Goal: Information Seeking & Learning: Check status

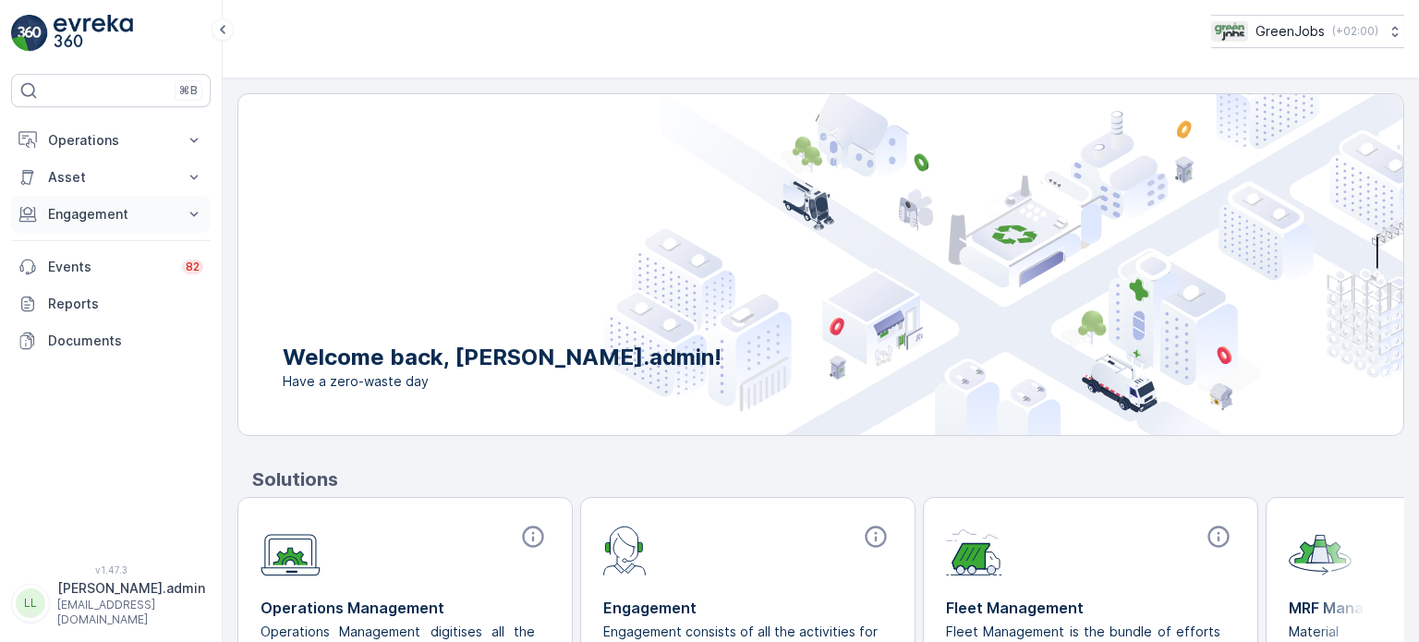
click at [101, 207] on p "Engagement" at bounding box center [111, 214] width 126 height 18
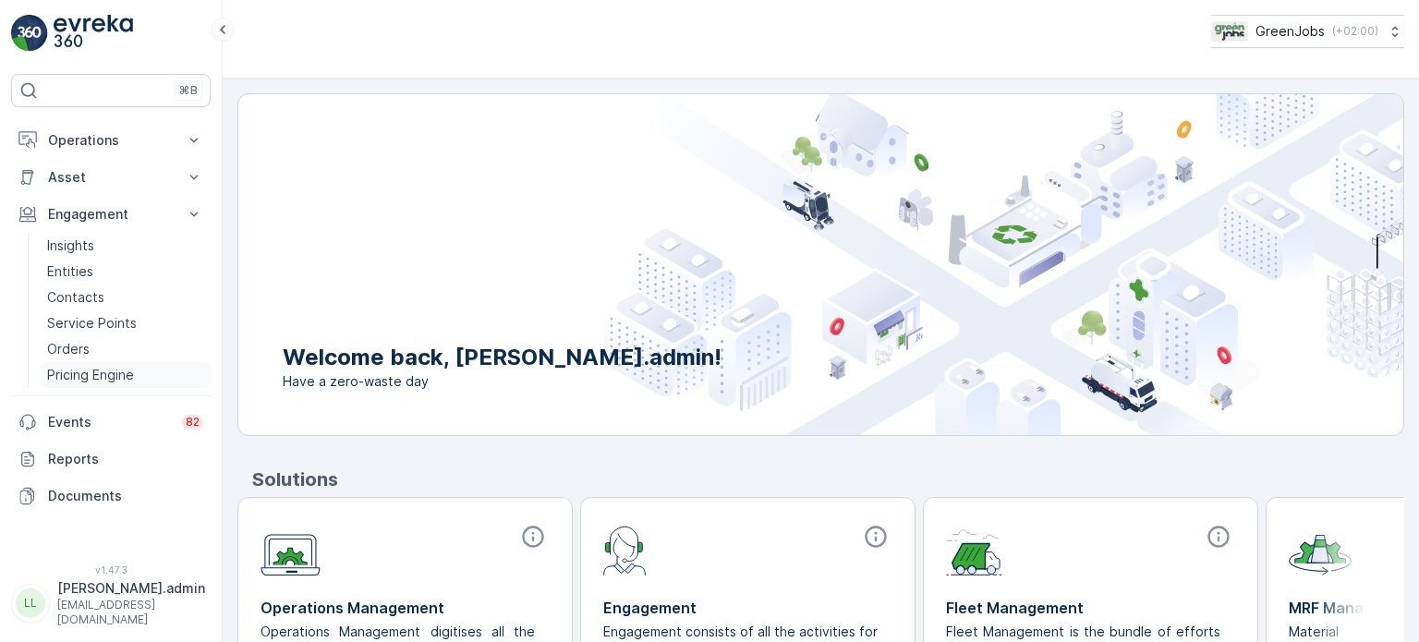
click at [81, 372] on p "Pricing Engine" at bounding box center [90, 375] width 87 height 18
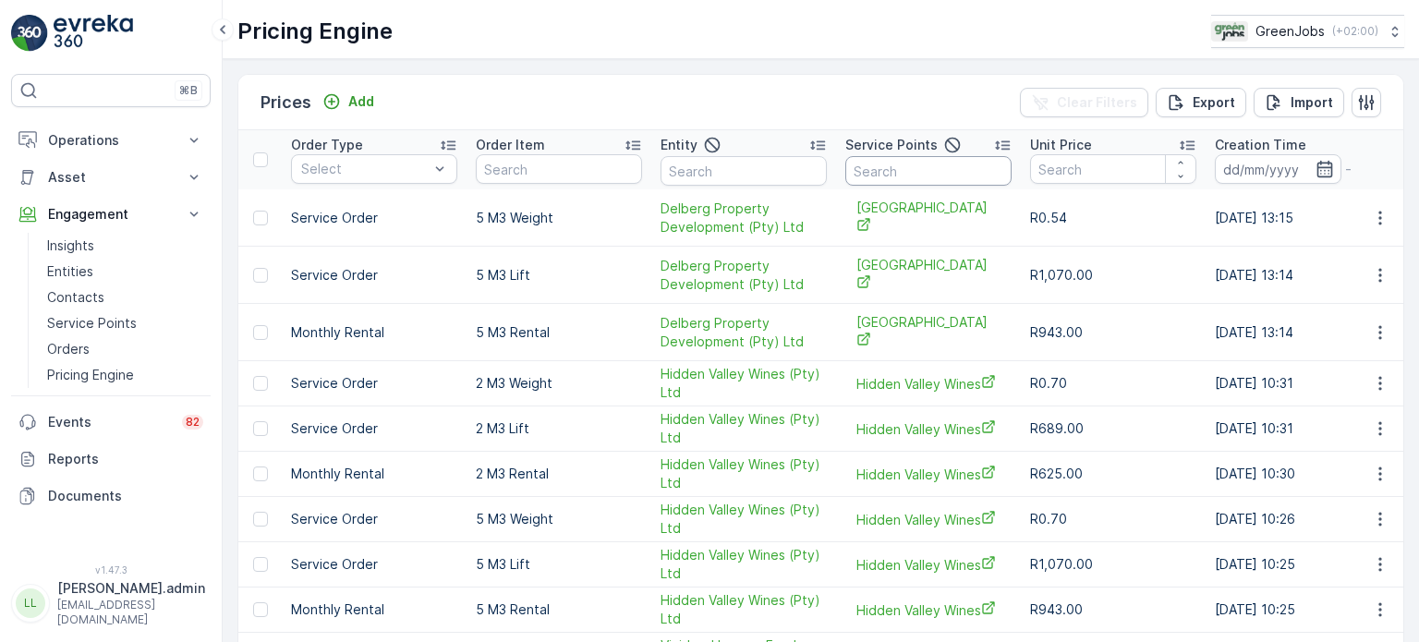
click at [869, 172] on input "text" at bounding box center [928, 171] width 166 height 30
type input "table"
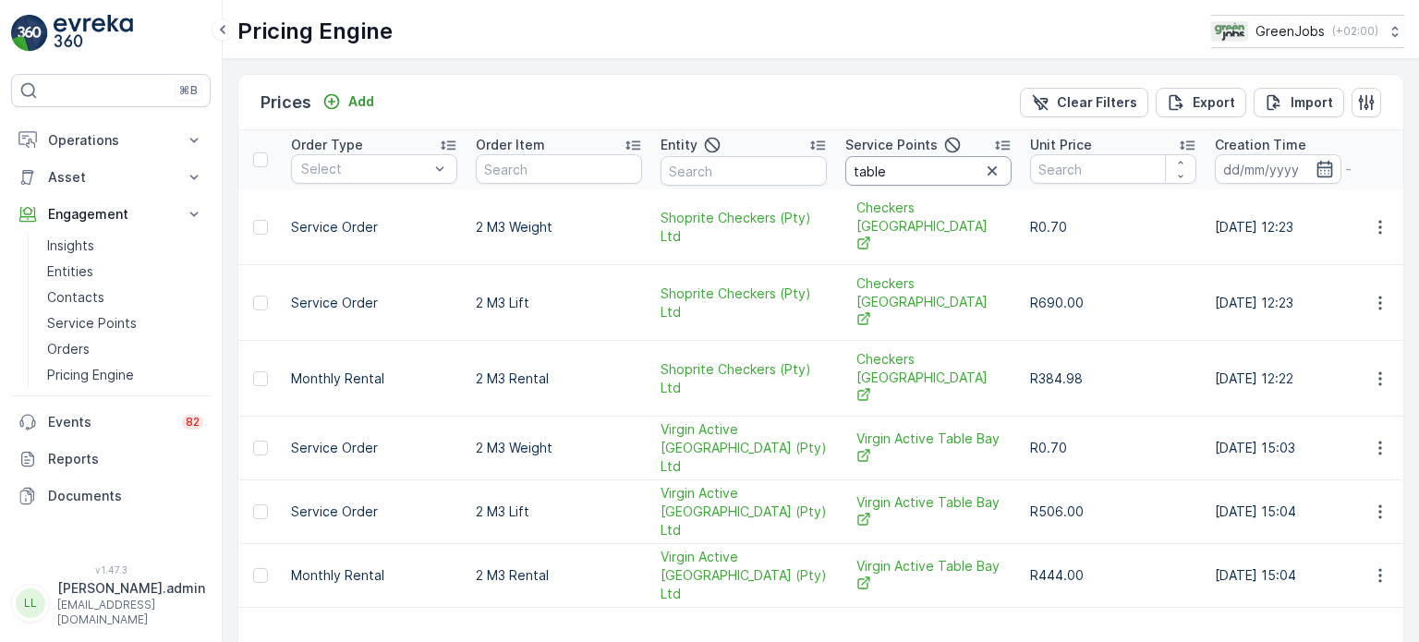
scroll to position [120, 0]
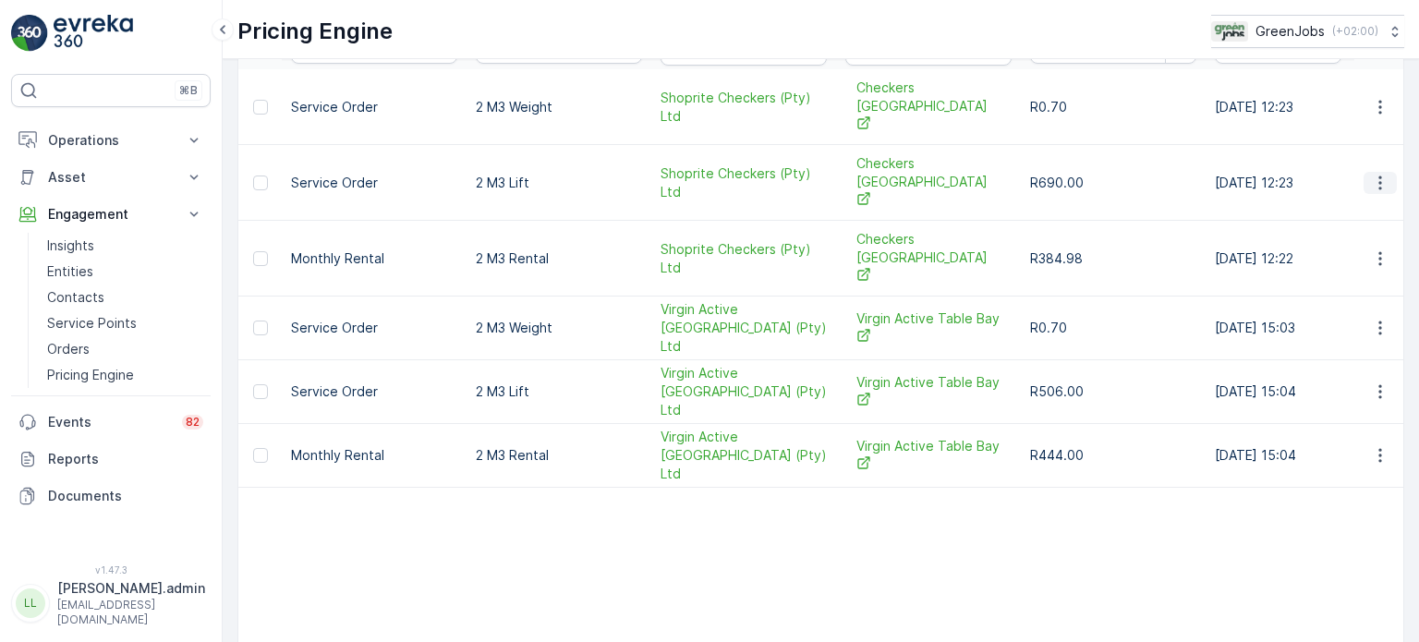
click at [1377, 174] on icon "button" at bounding box center [1380, 183] width 18 height 18
click at [1362, 206] on span "Price History" at bounding box center [1368, 207] width 79 height 18
